Goal: Transaction & Acquisition: Purchase product/service

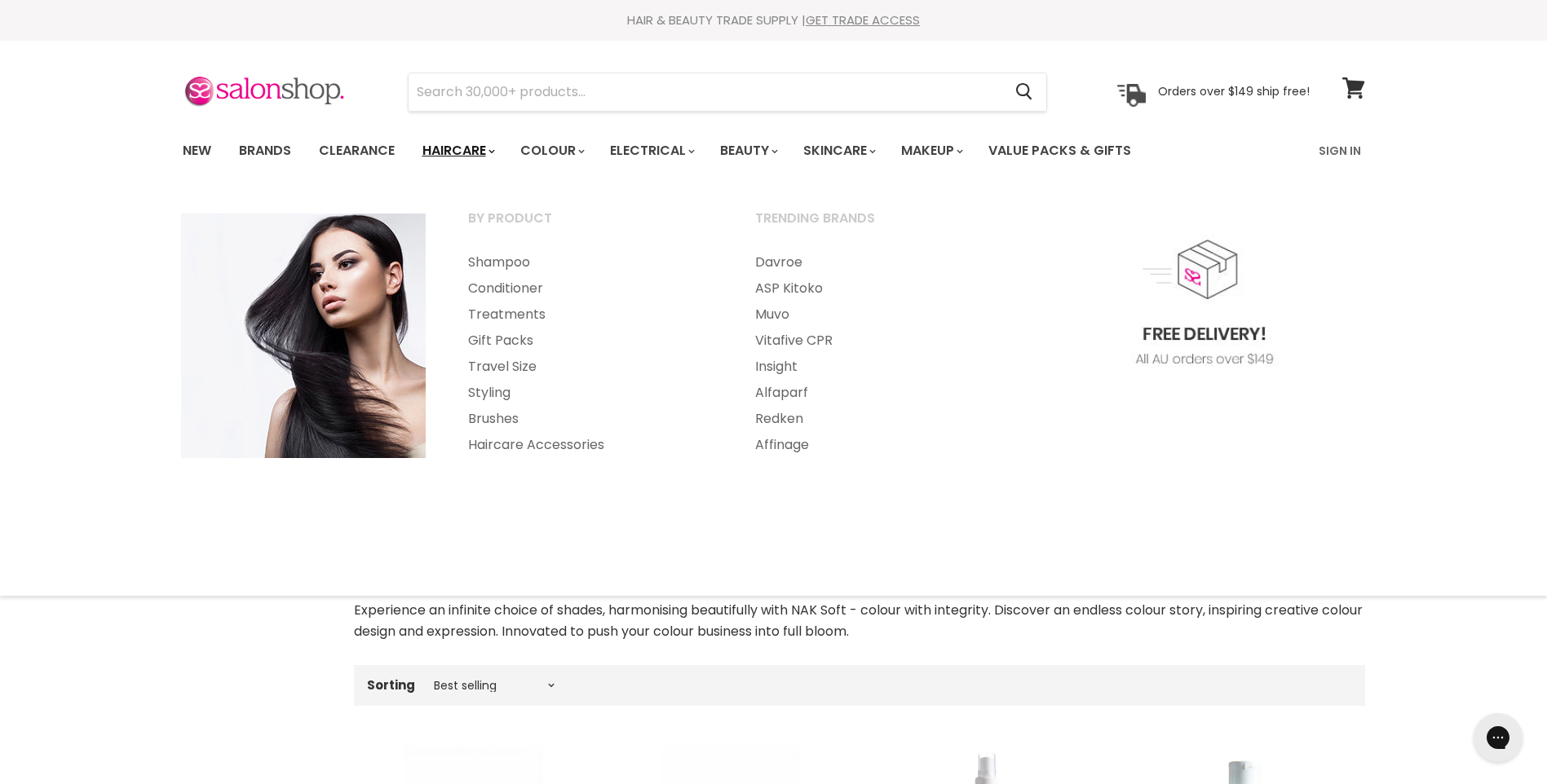
click at [457, 151] on link "Haircare" at bounding box center [457, 151] width 94 height 34
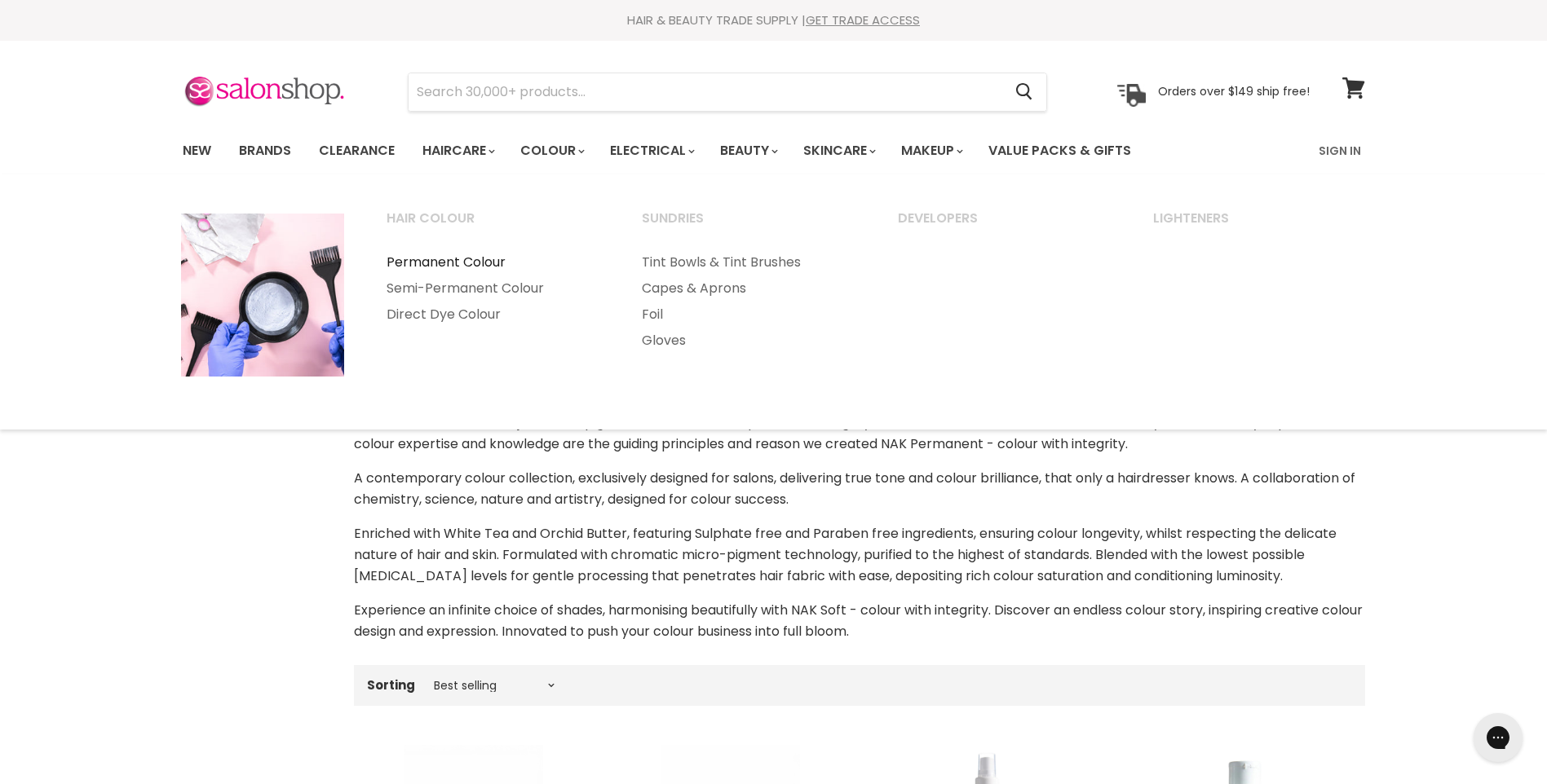
click at [484, 260] on link "Permanent Colour" at bounding box center [493, 262] width 253 height 26
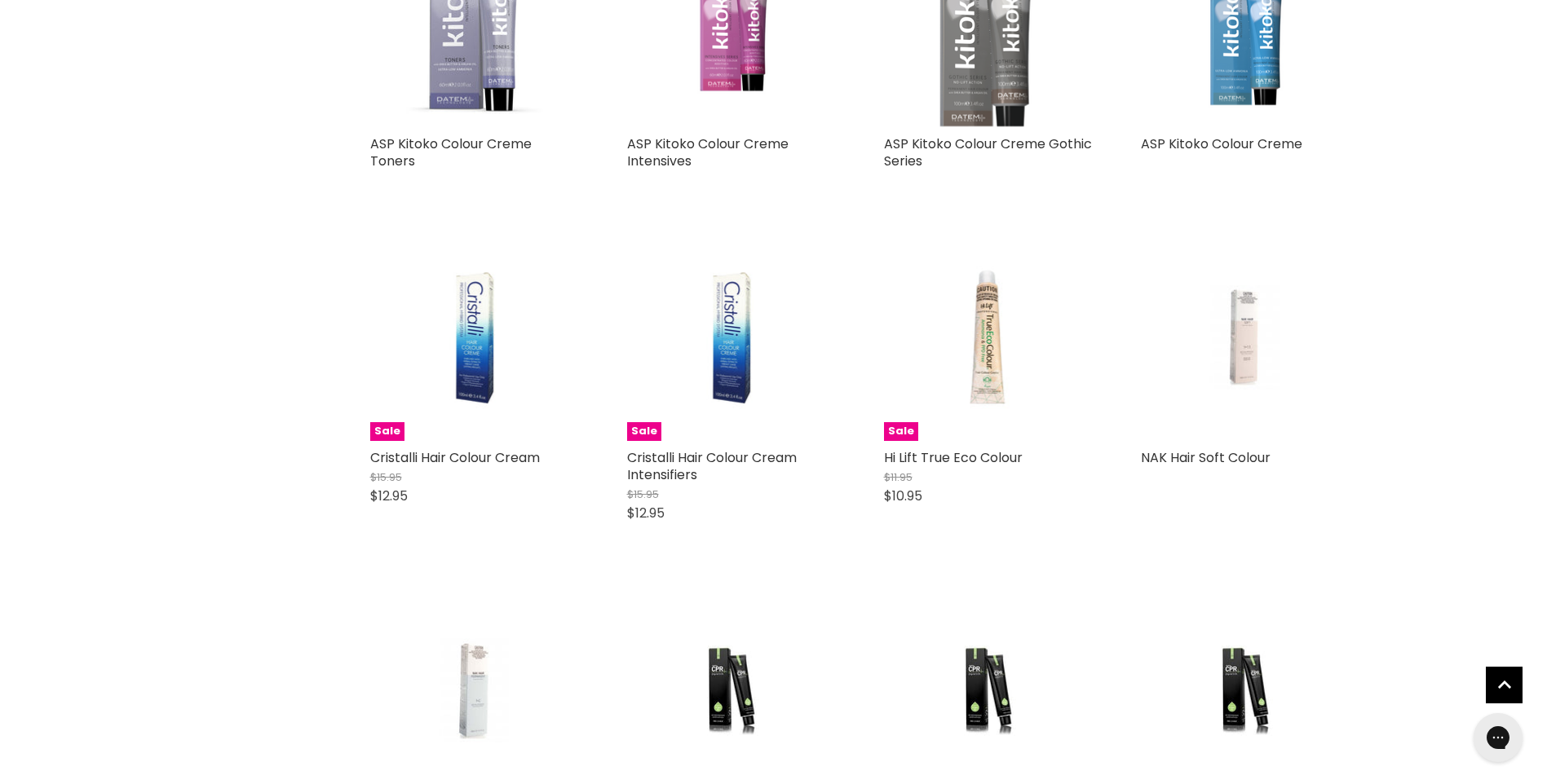
scroll to position [2935, 0]
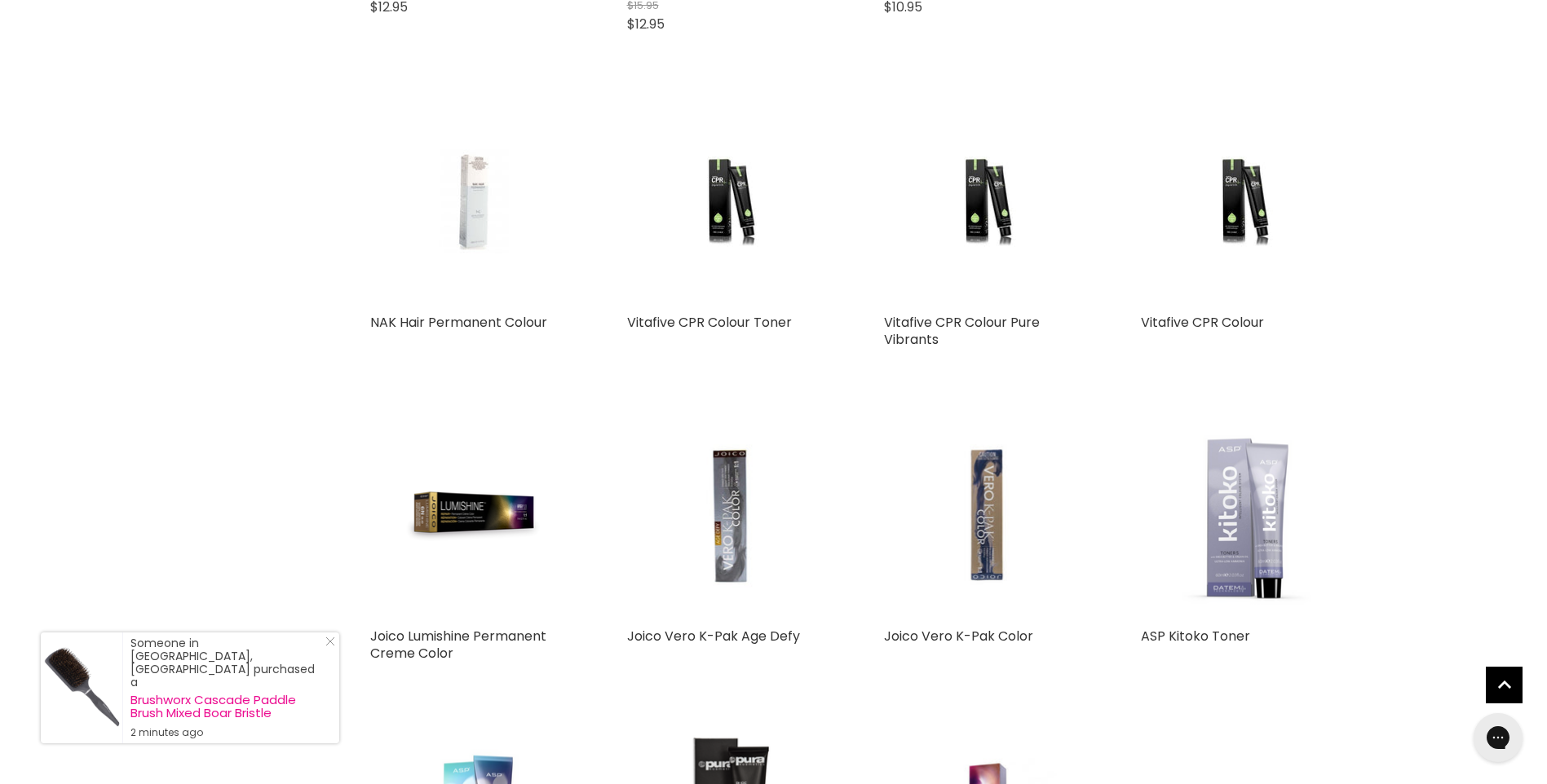
click at [471, 230] on img "Main content" at bounding box center [473, 202] width 138 height 208
